Goal: Go to known website: Access a specific website the user already knows

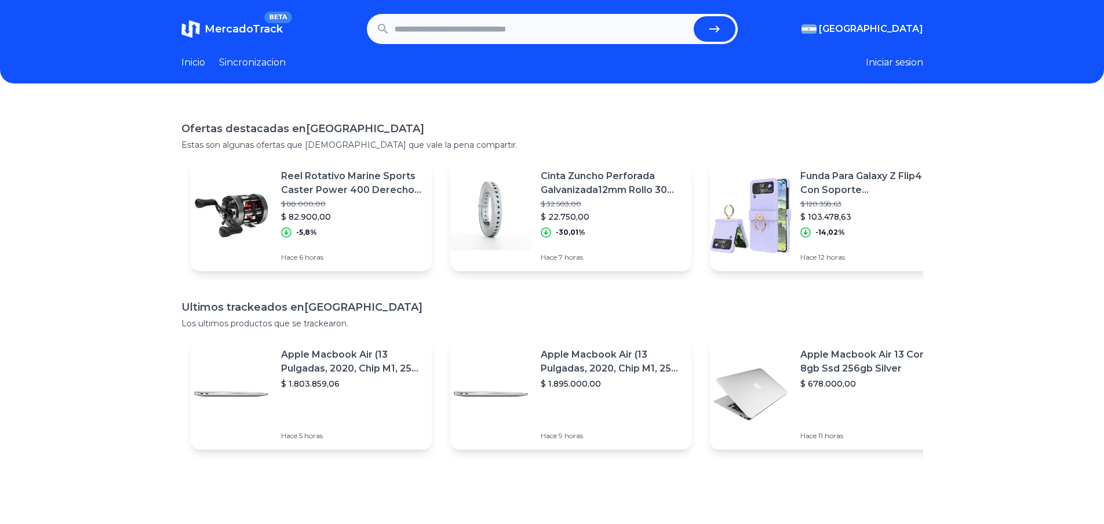
click at [491, 33] on input "text" at bounding box center [542, 29] width 294 height 26
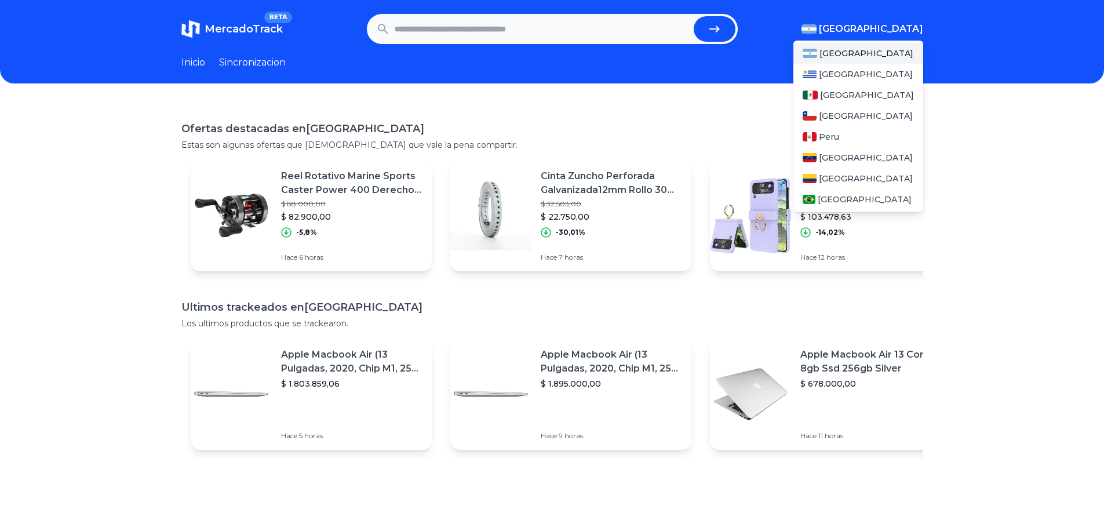
click at [893, 31] on span "[GEOGRAPHIC_DATA]" at bounding box center [871, 29] width 104 height 14
click at [837, 194] on span "[GEOGRAPHIC_DATA]" at bounding box center [865, 200] width 94 height 12
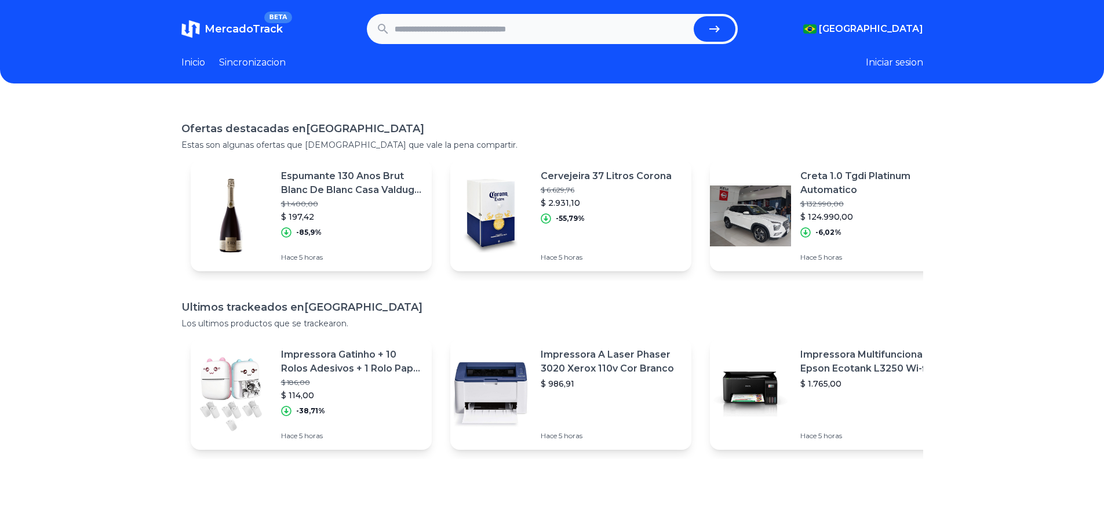
click at [1023, 112] on div "Ofertas destacadas en Brasil Estas son algunas ofertas que creemos que vale la …" at bounding box center [552, 364] width 1104 height 524
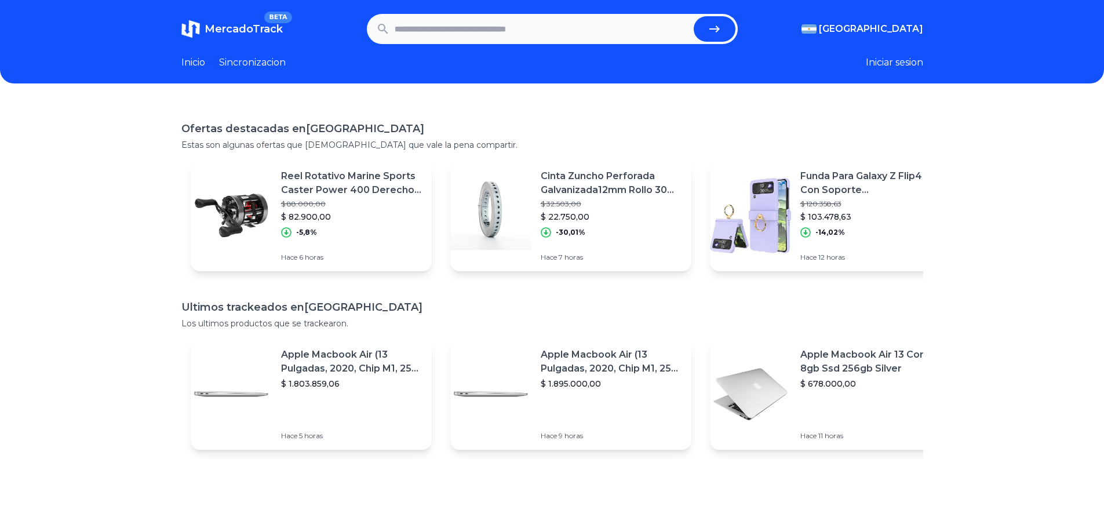
click at [463, 38] on input "text" at bounding box center [542, 29] width 294 height 26
